Goal: Task Accomplishment & Management: Manage account settings

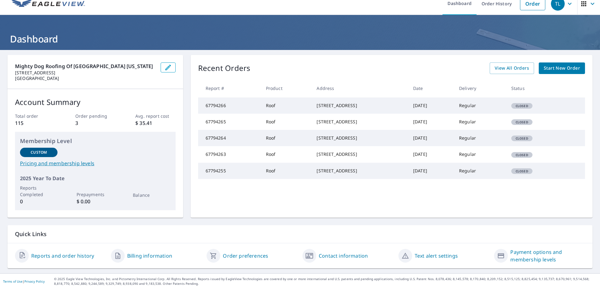
scroll to position [10, 0]
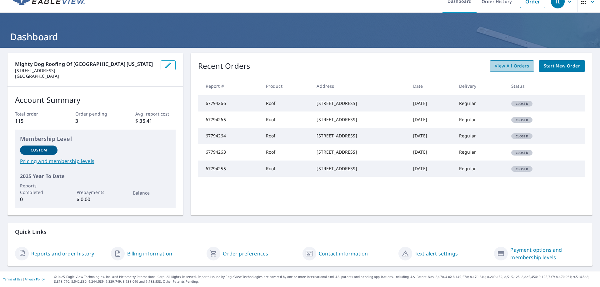
click at [515, 66] on span "View All Orders" at bounding box center [511, 66] width 34 height 8
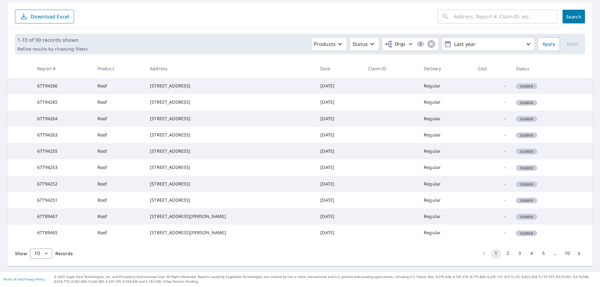
scroll to position [122, 0]
click at [502, 254] on button "2" at bounding box center [507, 254] width 10 height 10
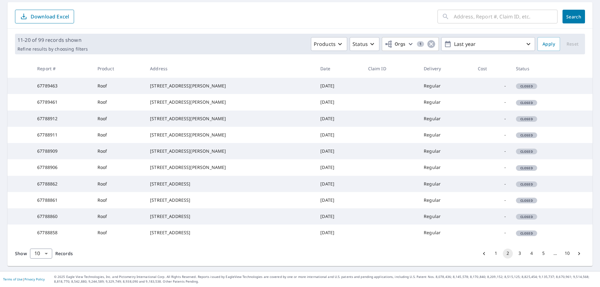
scroll to position [122, 0]
click at [515, 256] on button "3" at bounding box center [519, 254] width 10 height 10
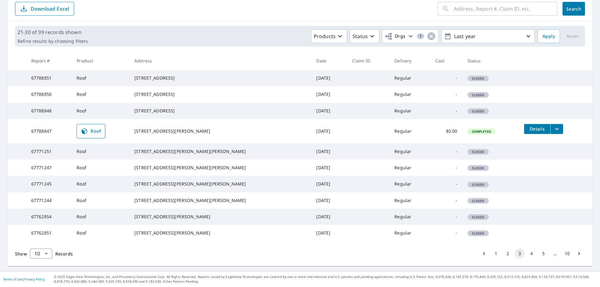
scroll to position [124, 0]
click at [526, 257] on button "4" at bounding box center [531, 254] width 10 height 10
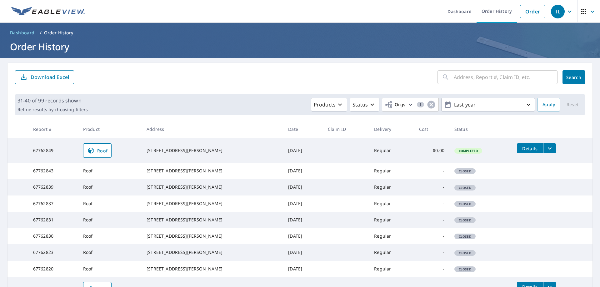
click at [546, 150] on icon "filesDropdownBtn-67762849" at bounding box center [549, 148] width 7 height 7
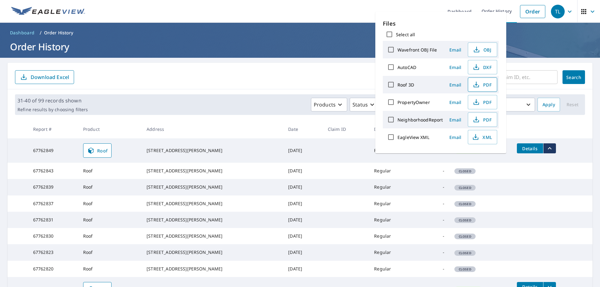
click at [486, 85] on span "PDF" at bounding box center [482, 84] width 20 height 7
click at [487, 160] on td "Completed" at bounding box center [480, 150] width 62 height 24
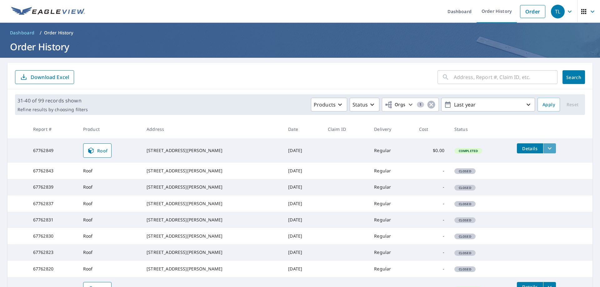
click at [546, 148] on icon "filesDropdownBtn-67762849" at bounding box center [549, 148] width 7 height 7
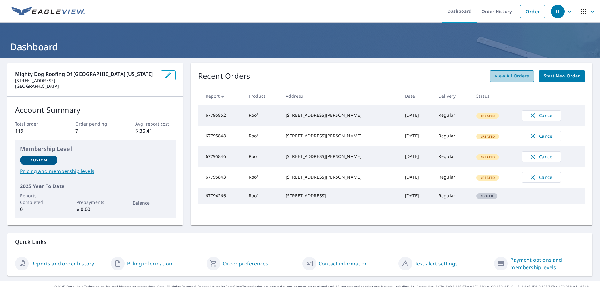
click at [515, 76] on span "View All Orders" at bounding box center [511, 76] width 34 height 8
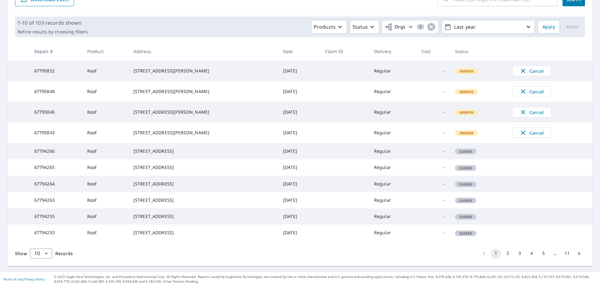
scroll to position [122, 0]
click at [503, 255] on button "2" at bounding box center [507, 254] width 10 height 10
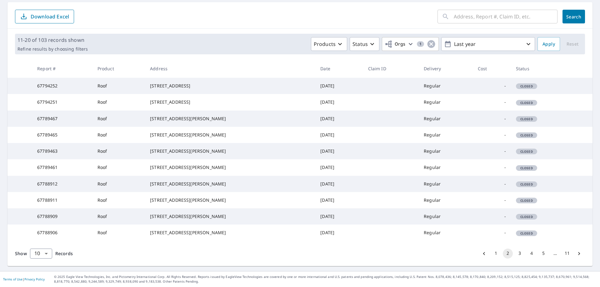
scroll to position [122, 0]
click at [517, 253] on button "3" at bounding box center [519, 254] width 10 height 10
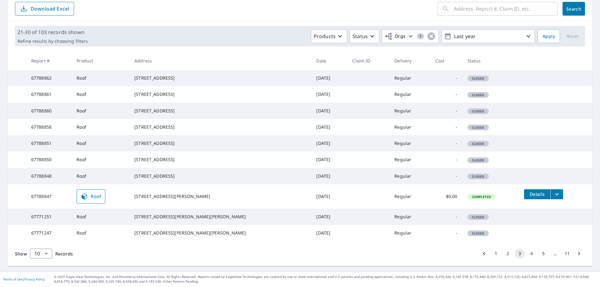
scroll to position [124, 0]
click at [492, 255] on button "1" at bounding box center [496, 254] width 10 height 10
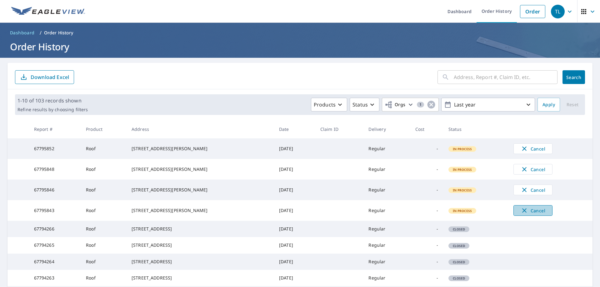
click at [521, 214] on span "Cancel" at bounding box center [533, 210] width 26 height 7
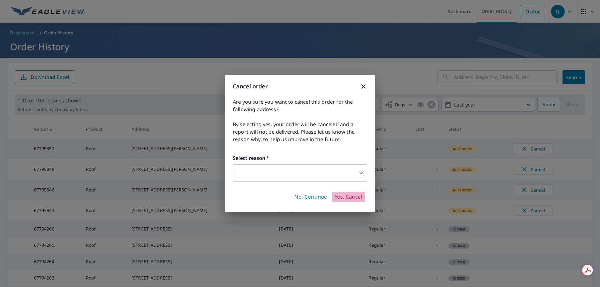
click at [352, 200] on span "Yes, Cancel" at bounding box center [347, 197] width 27 height 7
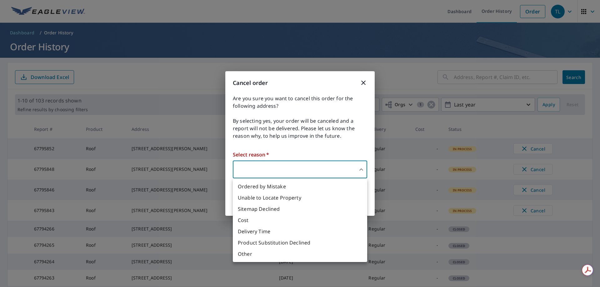
click at [347, 173] on body "TL TL Dashboard Order History Order TL Dashboard / Order History Order History …" at bounding box center [300, 143] width 600 height 287
click at [331, 186] on li "Ordered by Mistake" at bounding box center [300, 186] width 134 height 11
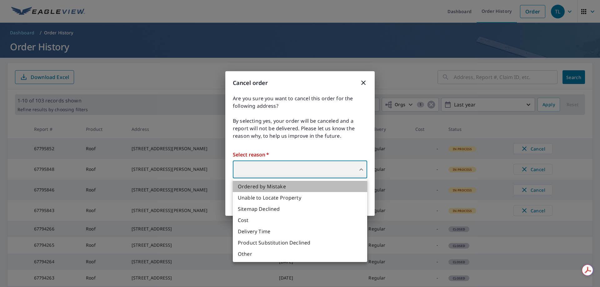
type input "30"
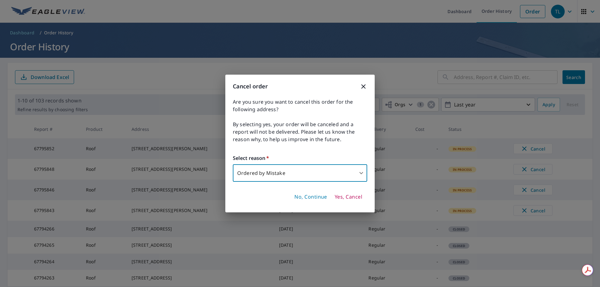
click at [350, 199] on span "Yes, Cancel" at bounding box center [347, 197] width 27 height 7
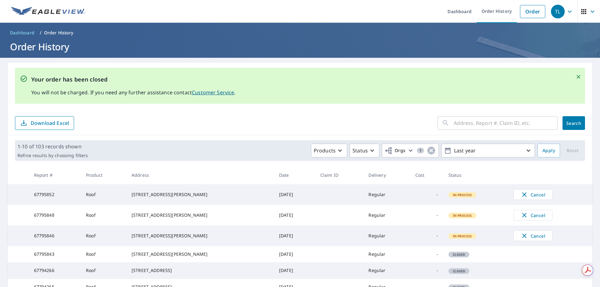
scroll to position [94, 0]
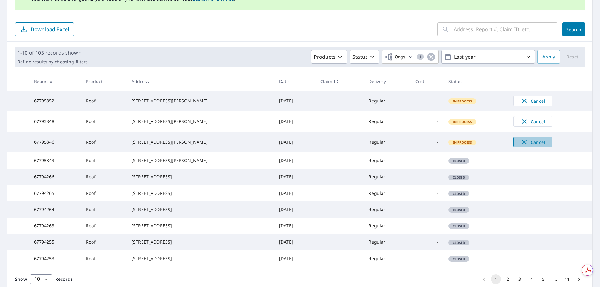
click at [520, 146] on icon "button" at bounding box center [523, 141] width 7 height 7
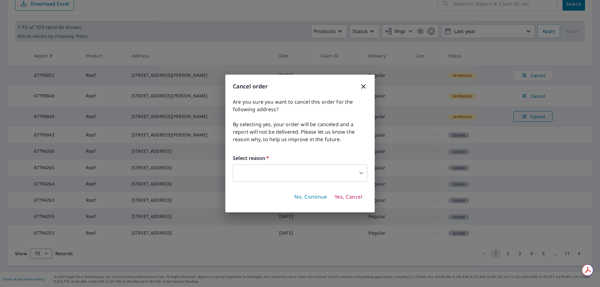
scroll to position [48, 0]
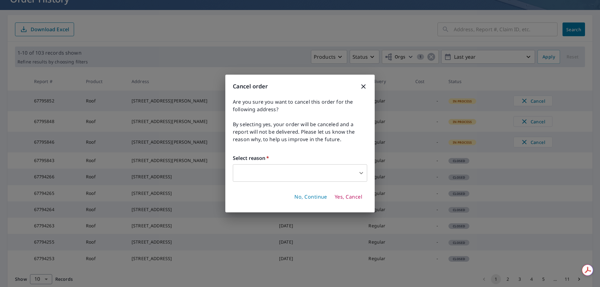
click at [358, 177] on body "TL TL Dashboard Order History Order TL Dashboard / Order History Order History …" at bounding box center [300, 143] width 600 height 287
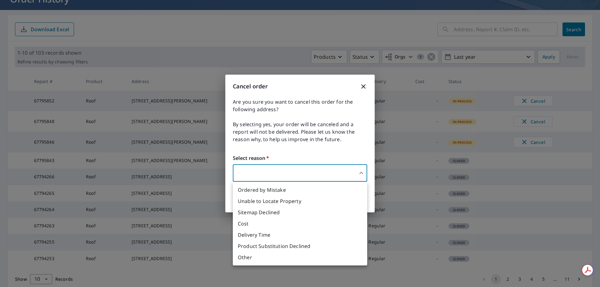
click at [326, 193] on li "Ordered by Mistake" at bounding box center [300, 189] width 134 height 11
type input "30"
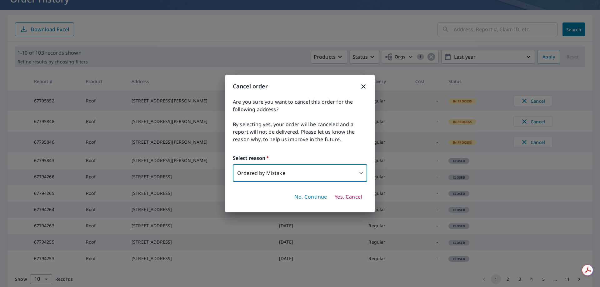
click at [342, 197] on span "Yes, Cancel" at bounding box center [347, 197] width 27 height 7
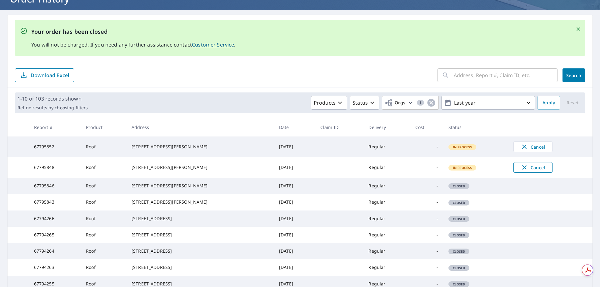
click at [522, 170] on icon "button" at bounding box center [524, 167] width 4 height 4
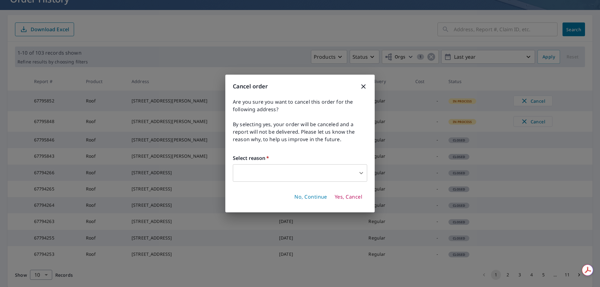
click at [347, 179] on body "TL TL Dashboard Order History Order TL Dashboard / Order History Order History …" at bounding box center [300, 143] width 600 height 287
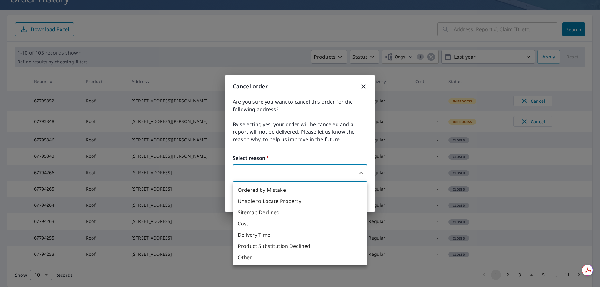
click at [286, 190] on li "Ordered by Mistake" at bounding box center [300, 189] width 134 height 11
type input "30"
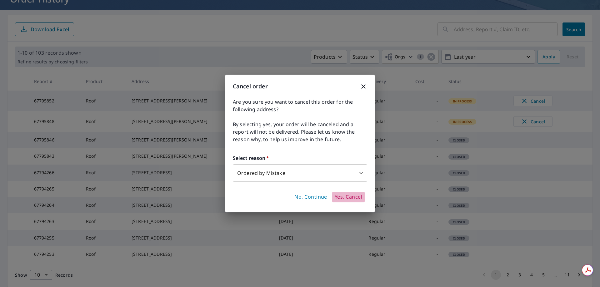
click at [342, 198] on span "Yes, Cancel" at bounding box center [347, 197] width 27 height 7
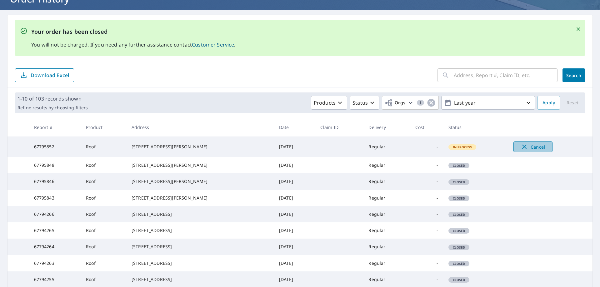
click at [520, 146] on span "Cancel" at bounding box center [533, 146] width 26 height 7
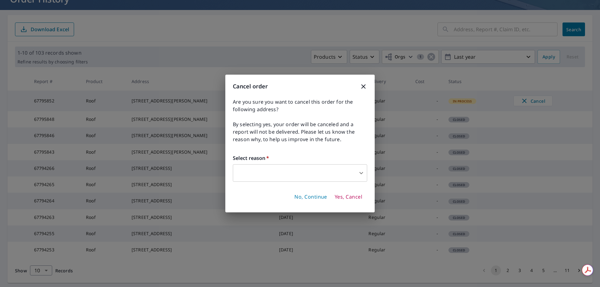
click at [359, 175] on body "TL TL Dashboard Order History Order TL Dashboard / Order History Order History …" at bounding box center [300, 143] width 600 height 287
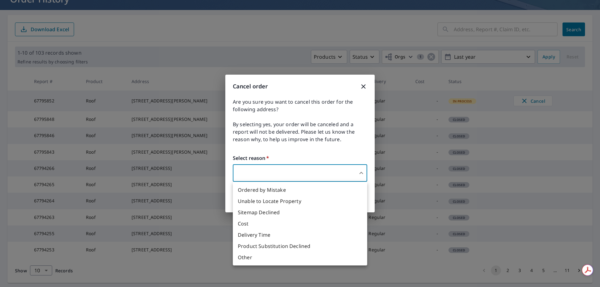
click at [292, 191] on li "Ordered by Mistake" at bounding box center [300, 189] width 134 height 11
type input "30"
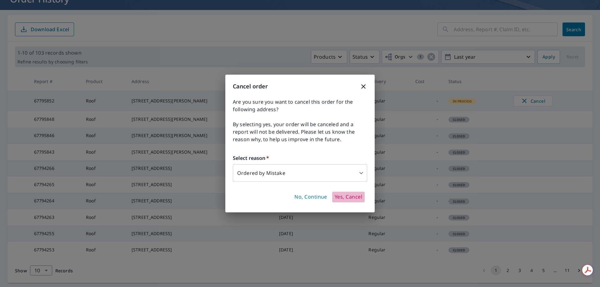
click at [344, 198] on span "Yes, Cancel" at bounding box center [347, 197] width 27 height 7
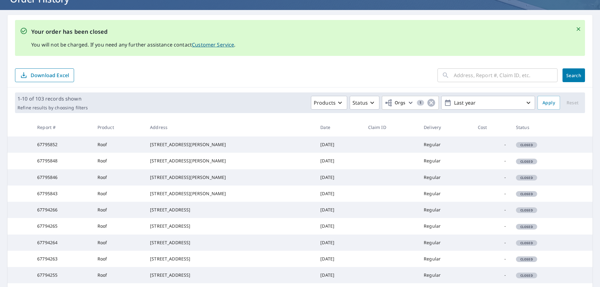
scroll to position [168, 0]
